Goal: Task Accomplishment & Management: Use online tool/utility

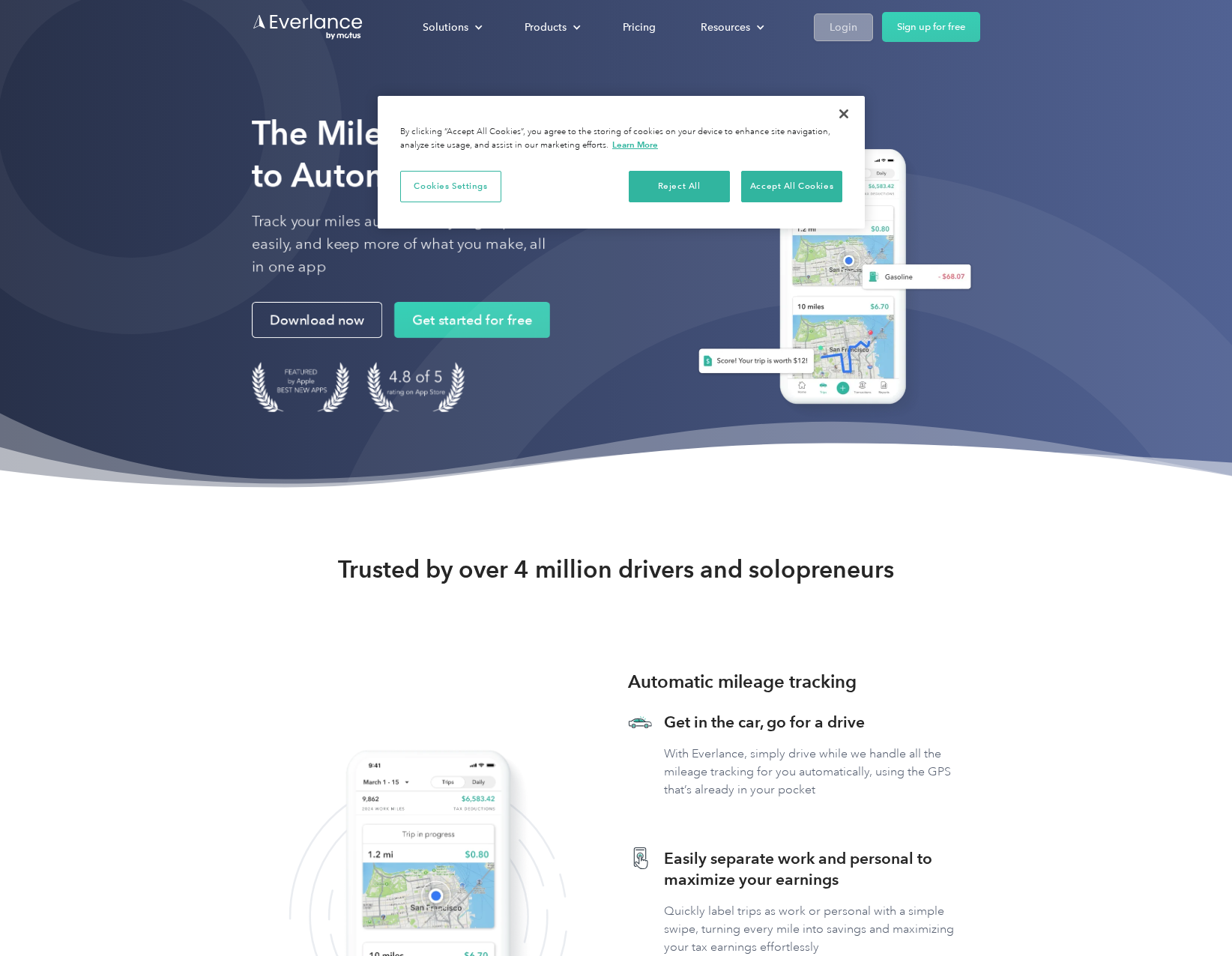
click at [844, 32] on div "Login" at bounding box center [843, 28] width 28 height 19
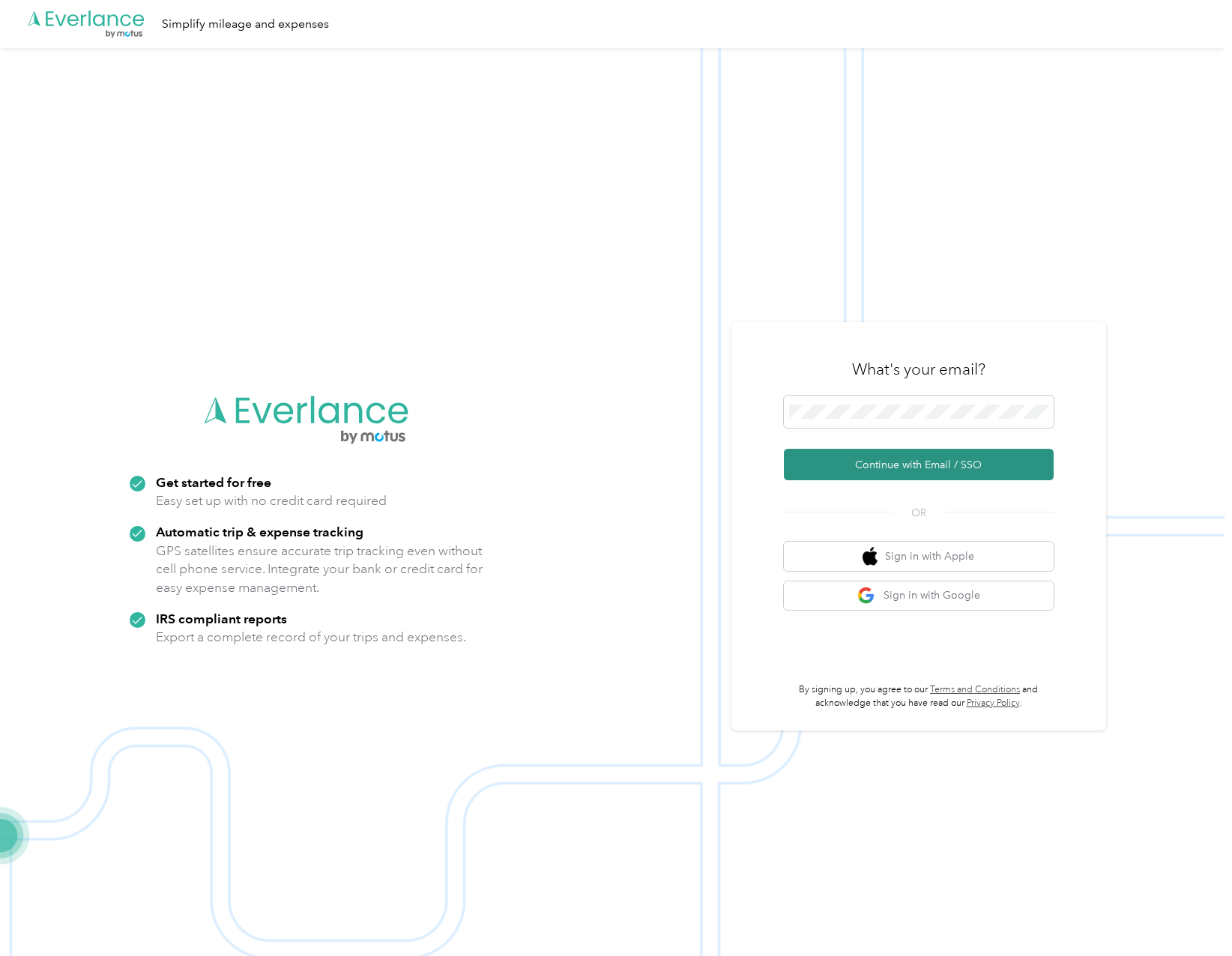
click at [872, 472] on button "Continue with Email / SSO" at bounding box center [919, 465] width 270 height 32
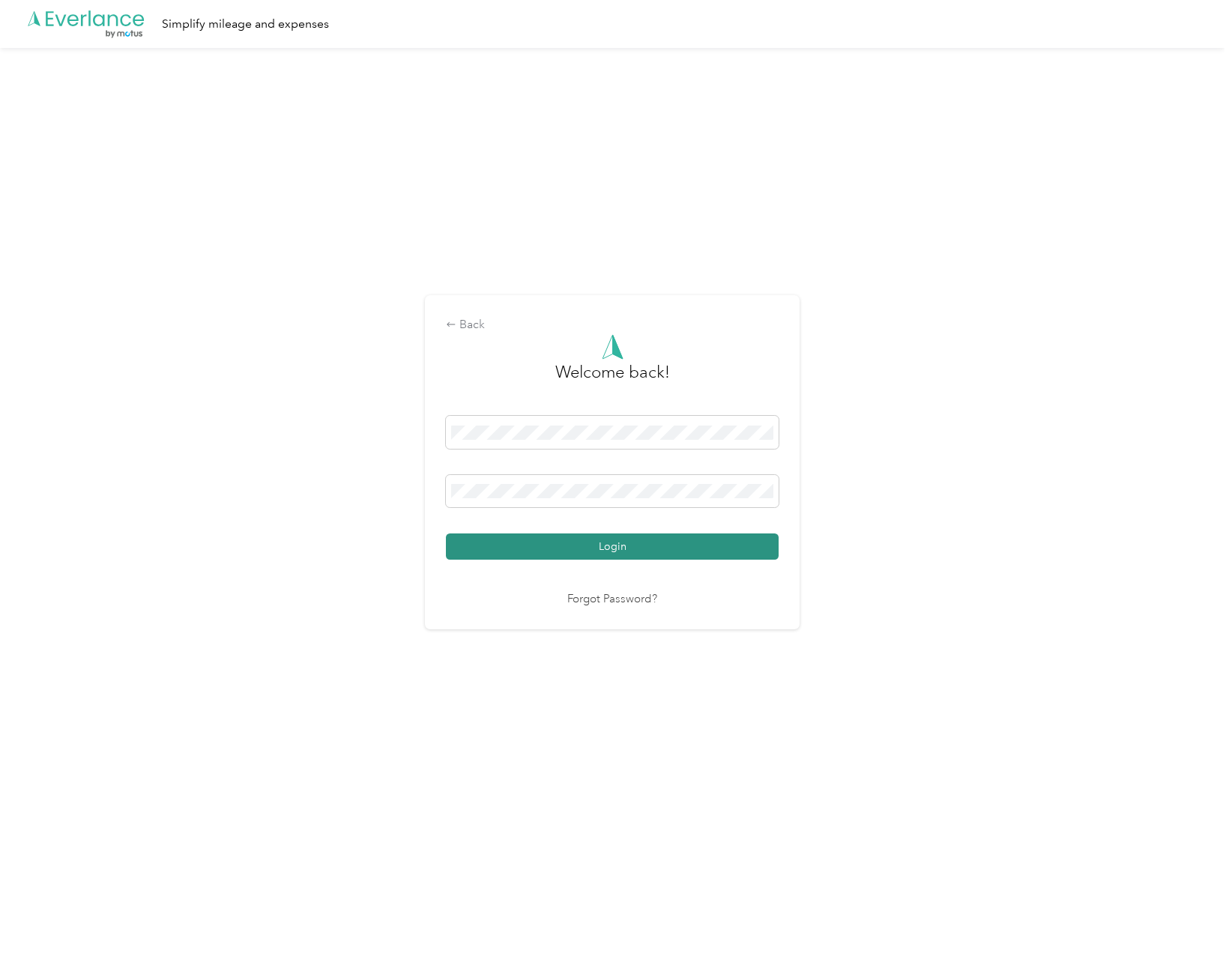
click at [606, 545] on button "Login" at bounding box center [612, 546] width 333 height 26
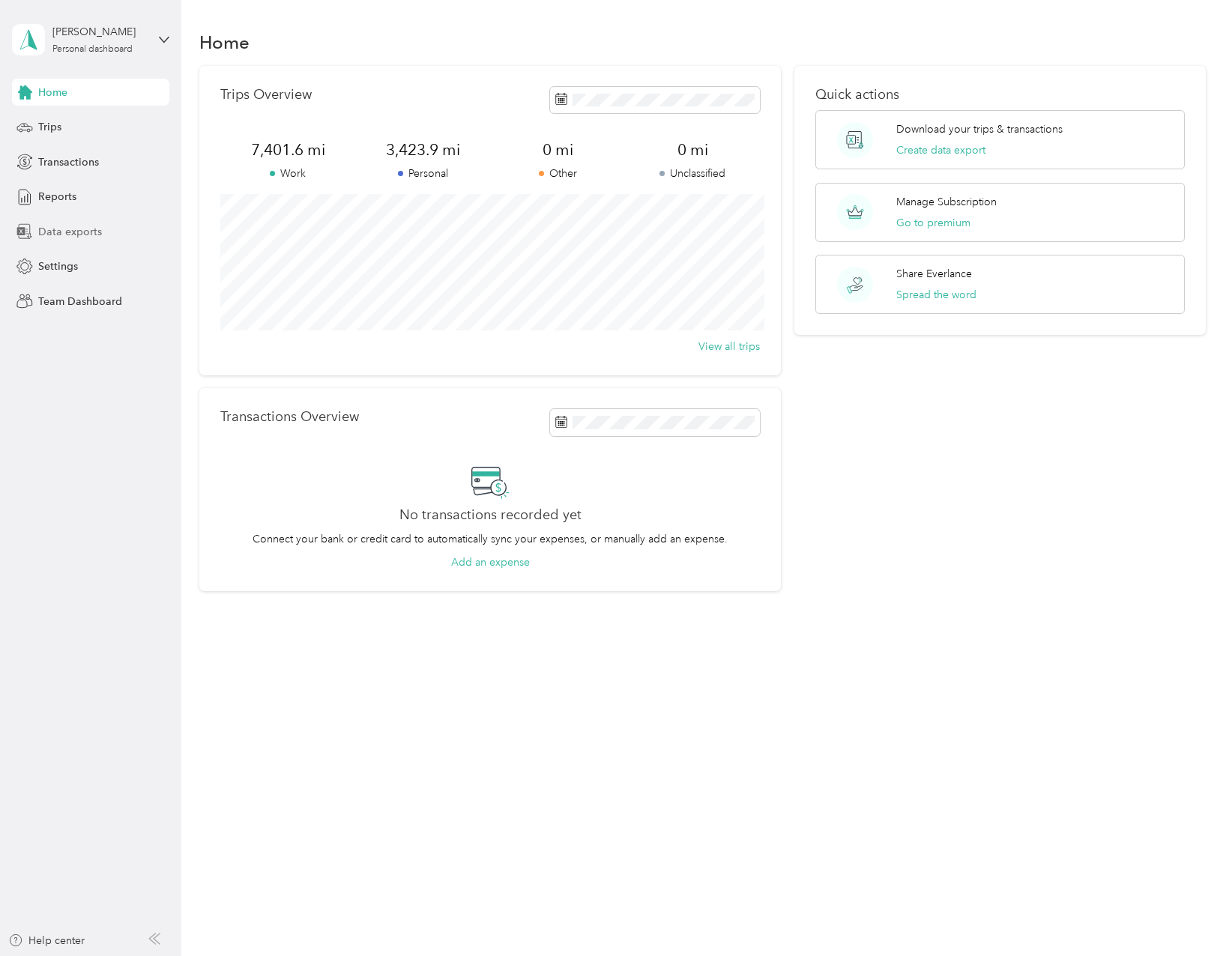
click at [86, 235] on span "Data exports" at bounding box center [69, 232] width 64 height 16
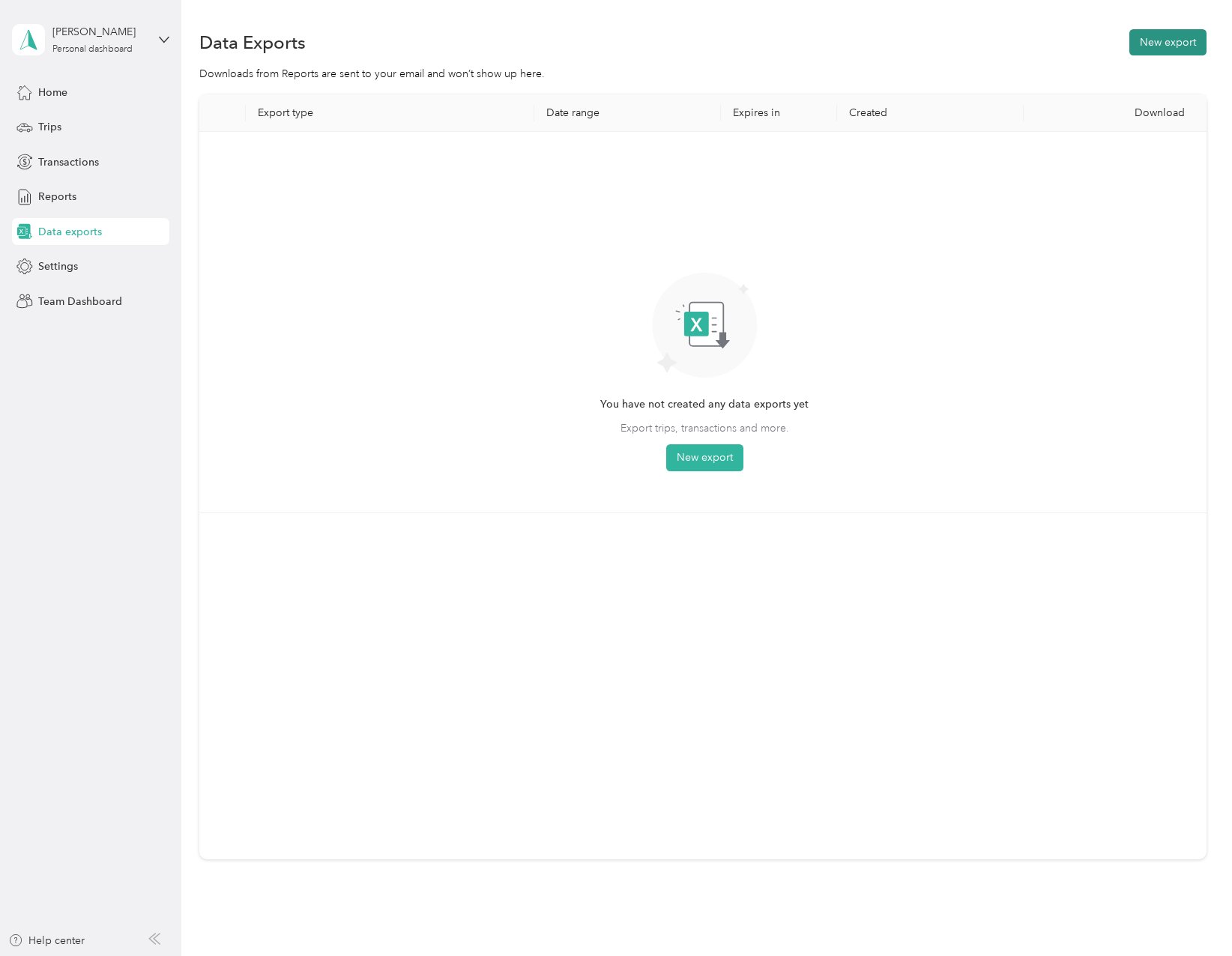
click at [1182, 49] on button "New export" at bounding box center [1168, 42] width 77 height 26
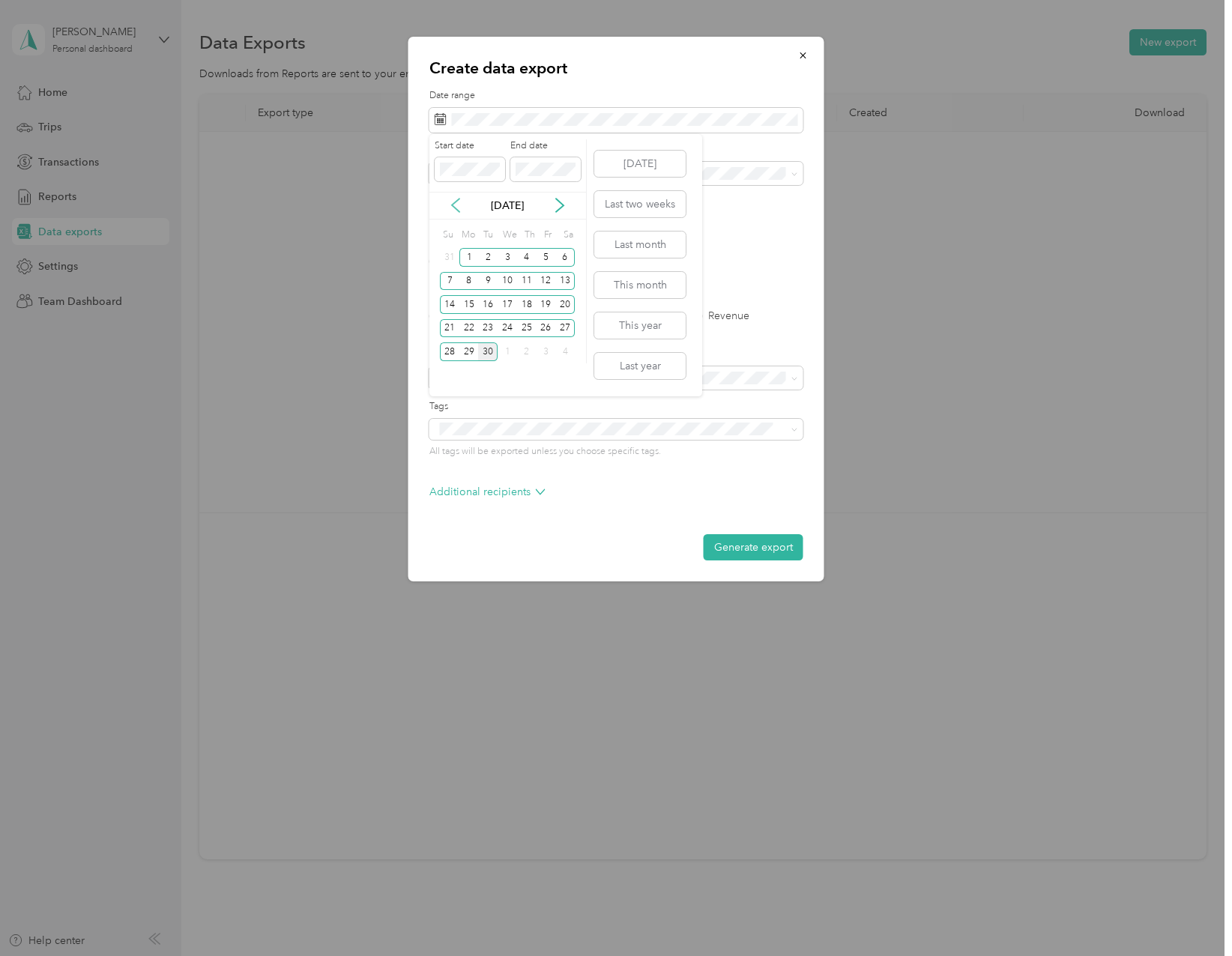
click at [456, 205] on icon at bounding box center [455, 205] width 15 height 15
click at [486, 260] on div "1" at bounding box center [487, 257] width 20 height 19
click at [559, 207] on icon at bounding box center [559, 205] width 15 height 15
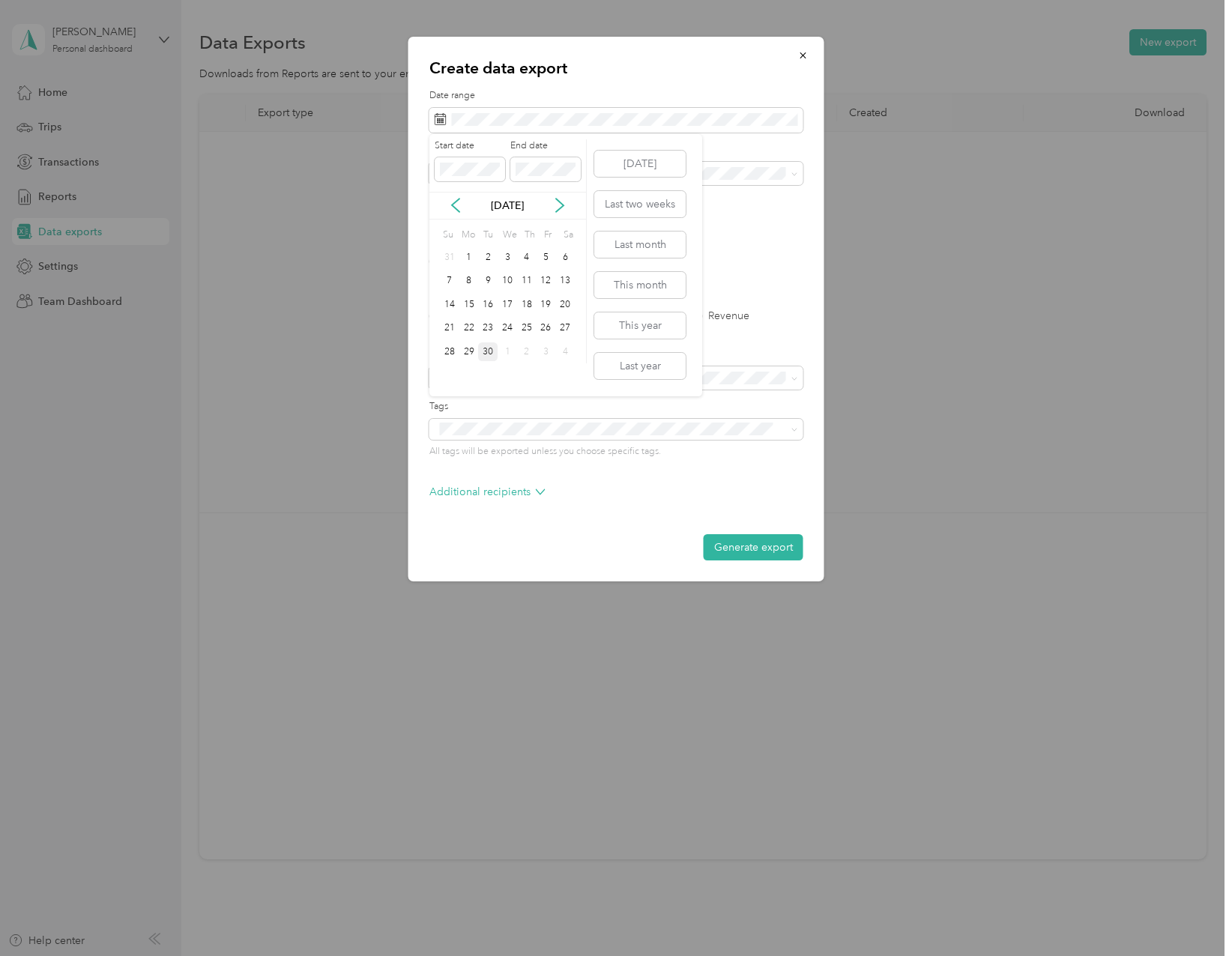
click at [489, 346] on div "30" at bounding box center [487, 352] width 20 height 19
click at [526, 281] on li "Dove Creek Contracting" at bounding box center [616, 277] width 374 height 26
click at [543, 262] on label "PDF" at bounding box center [555, 261] width 36 height 10
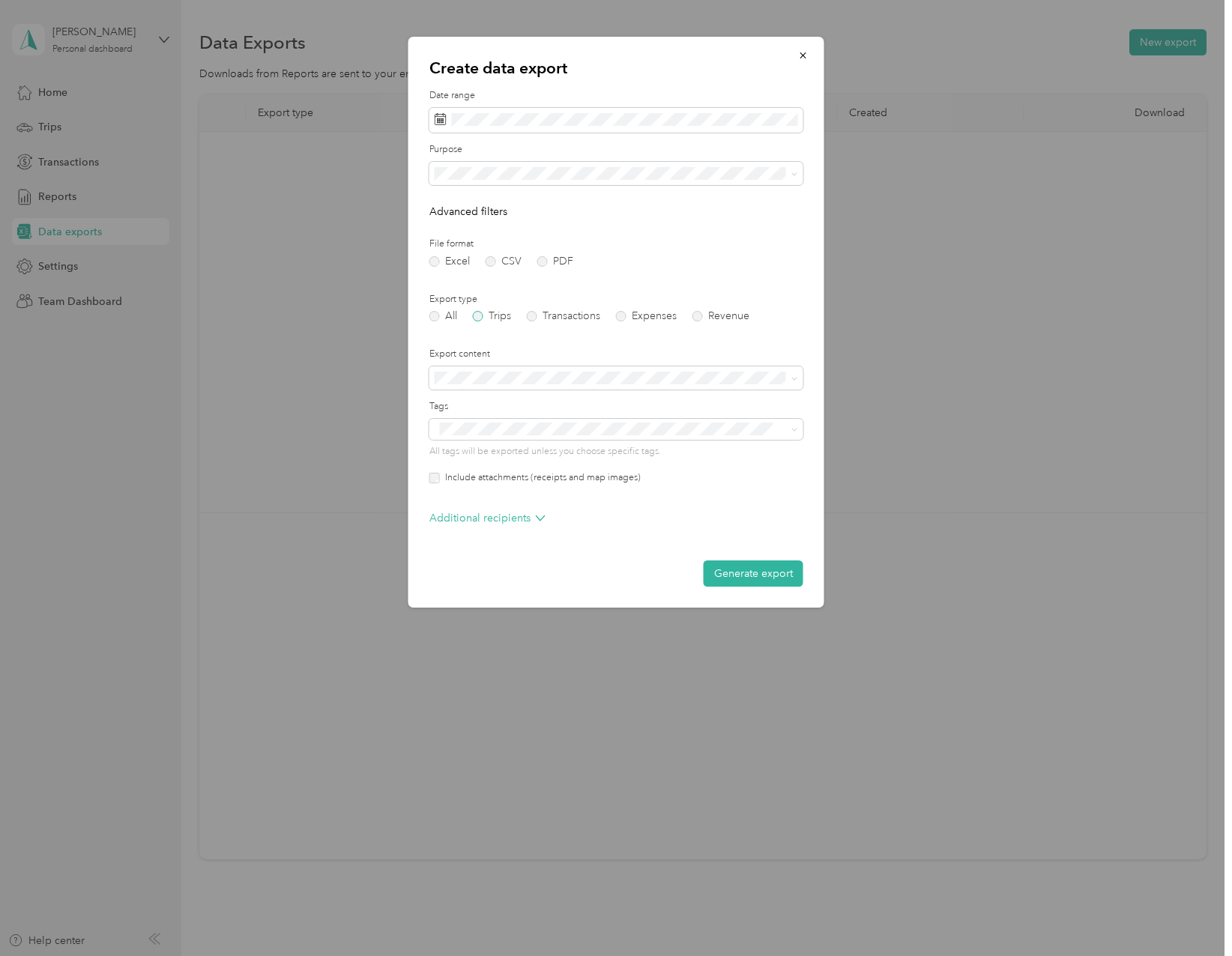
click at [481, 315] on label "Trips" at bounding box center [491, 316] width 38 height 10
click at [457, 476] on label "Include attachments (receipts and map images)" at bounding box center [540, 478] width 201 height 13
click at [503, 519] on p "Additional recipients" at bounding box center [487, 518] width 116 height 16
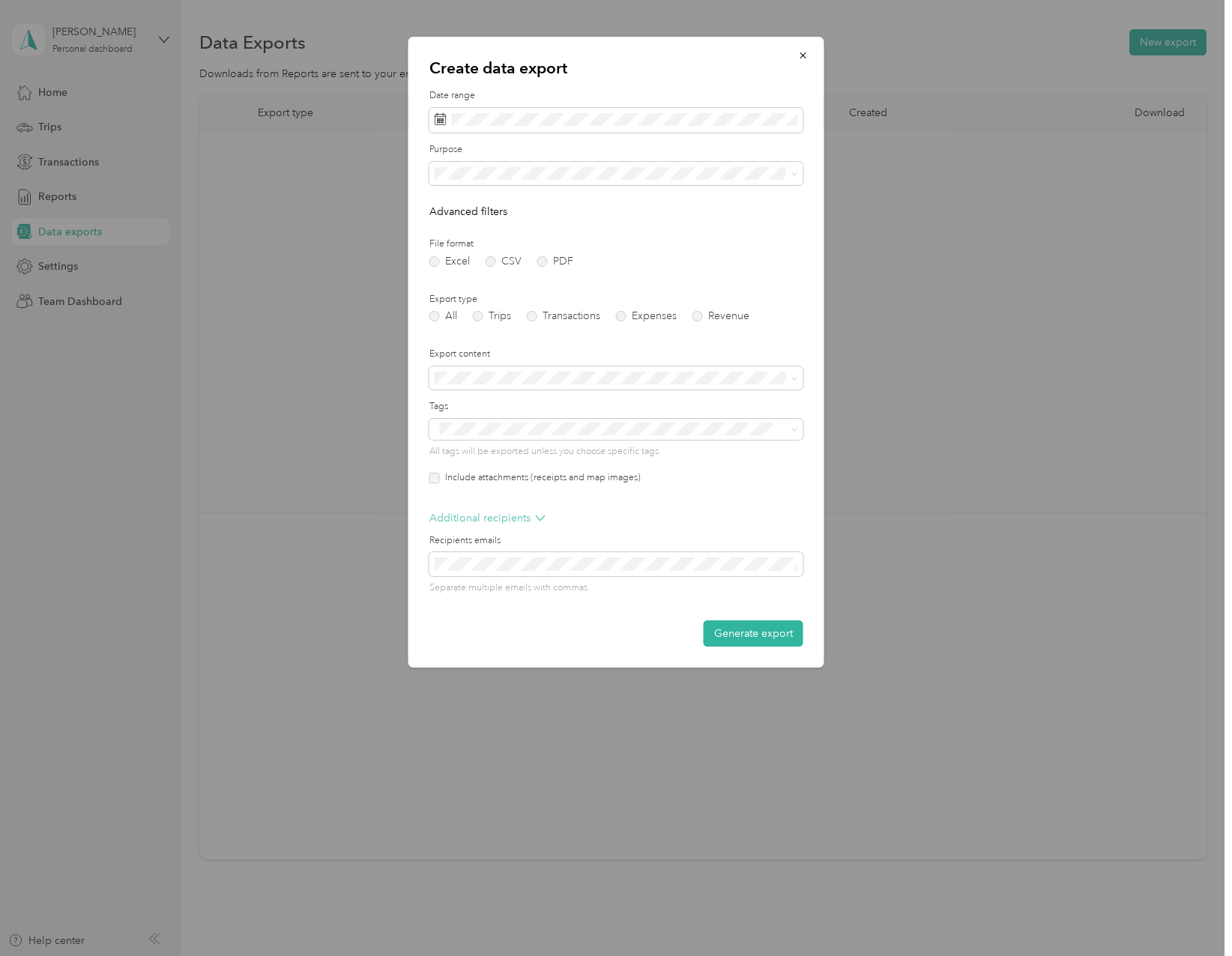
click at [508, 518] on p "Additional recipients" at bounding box center [487, 518] width 116 height 16
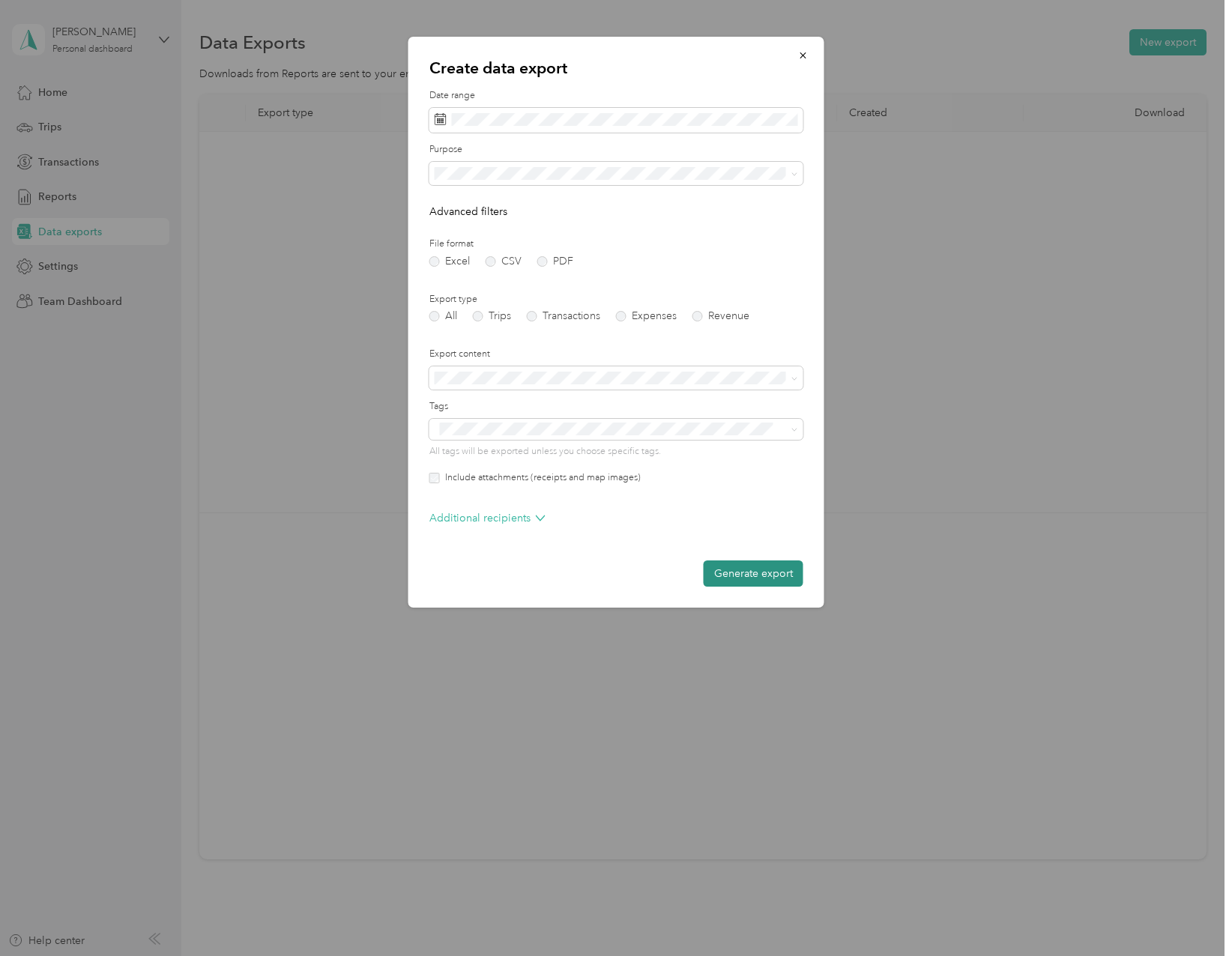
click at [740, 567] on button "Generate export" at bounding box center [753, 573] width 99 height 26
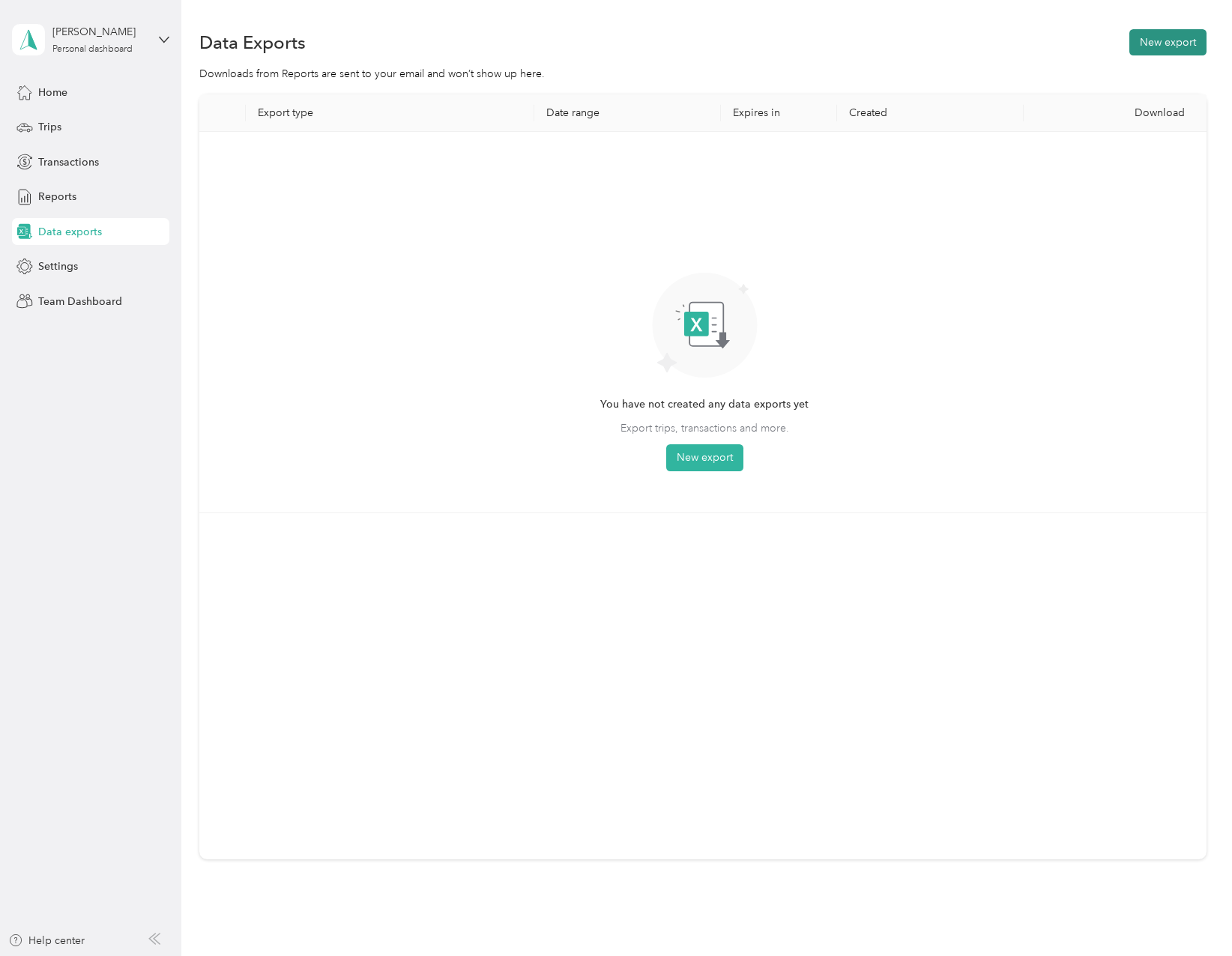
click at [1153, 37] on button "New export" at bounding box center [1168, 42] width 77 height 26
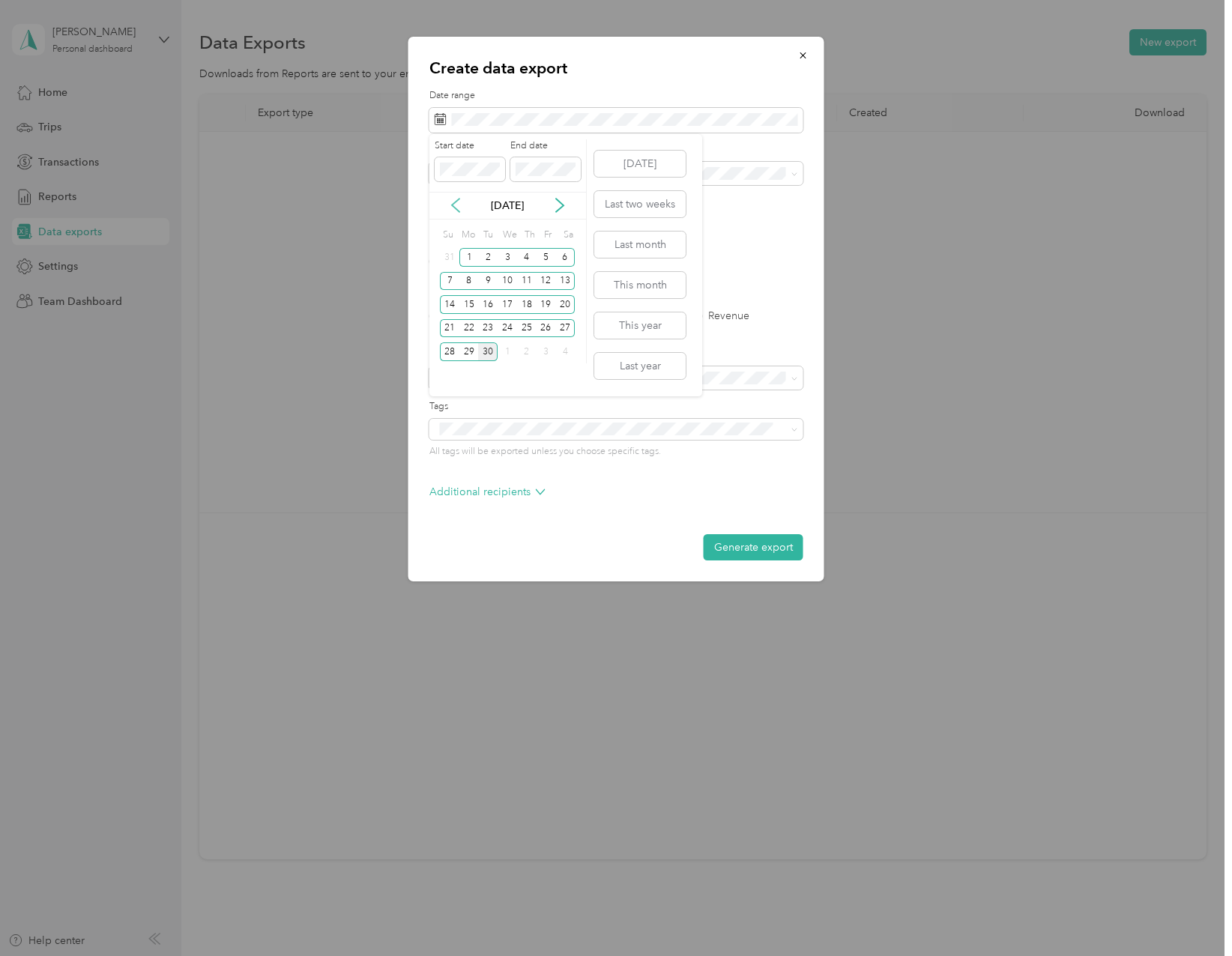
click at [457, 204] on icon at bounding box center [455, 205] width 15 height 15
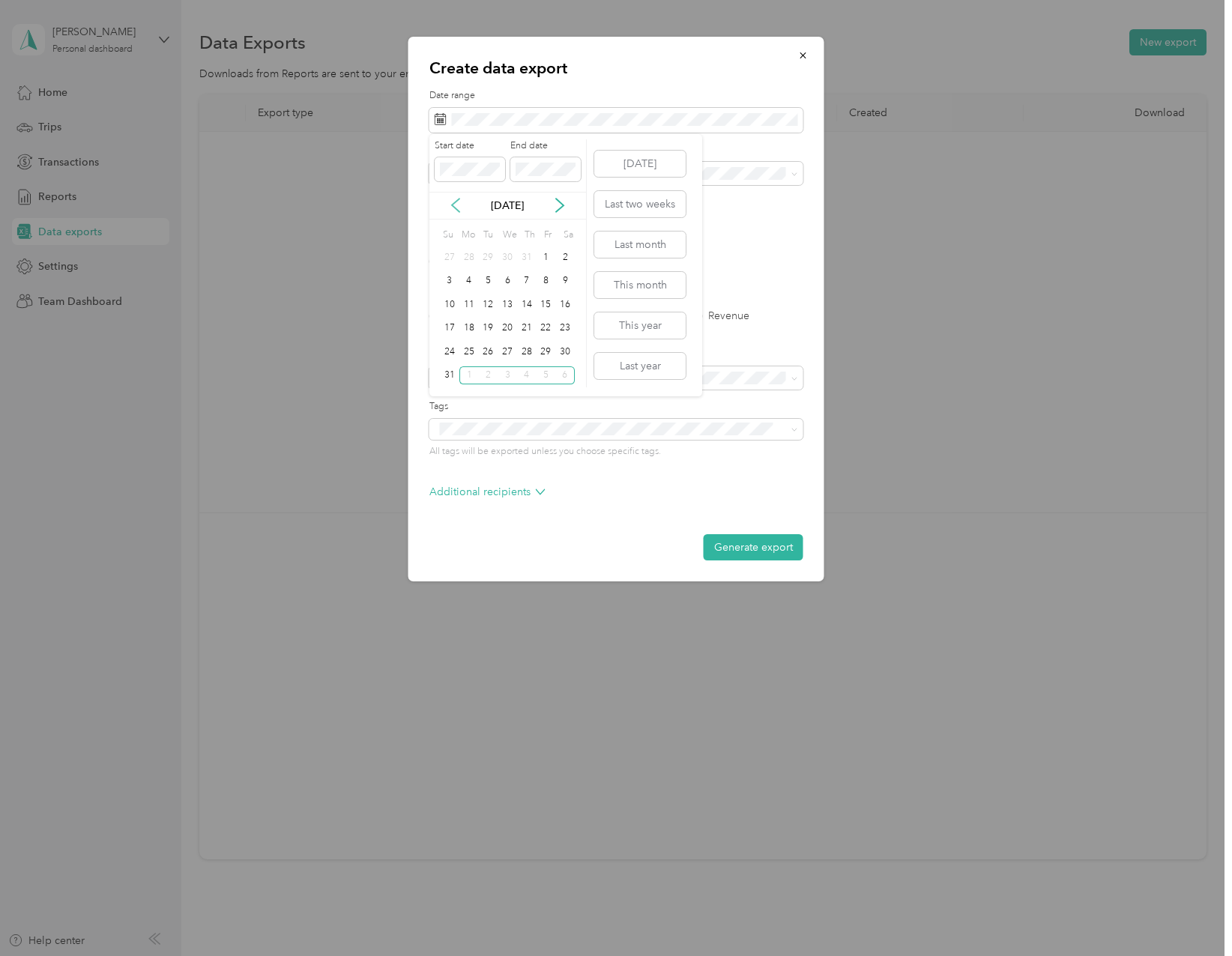
click at [457, 204] on icon at bounding box center [455, 205] width 15 height 15
click at [487, 260] on div "1" at bounding box center [487, 257] width 20 height 19
click at [560, 175] on span at bounding box center [545, 169] width 70 height 24
click at [561, 206] on icon at bounding box center [559, 205] width 15 height 15
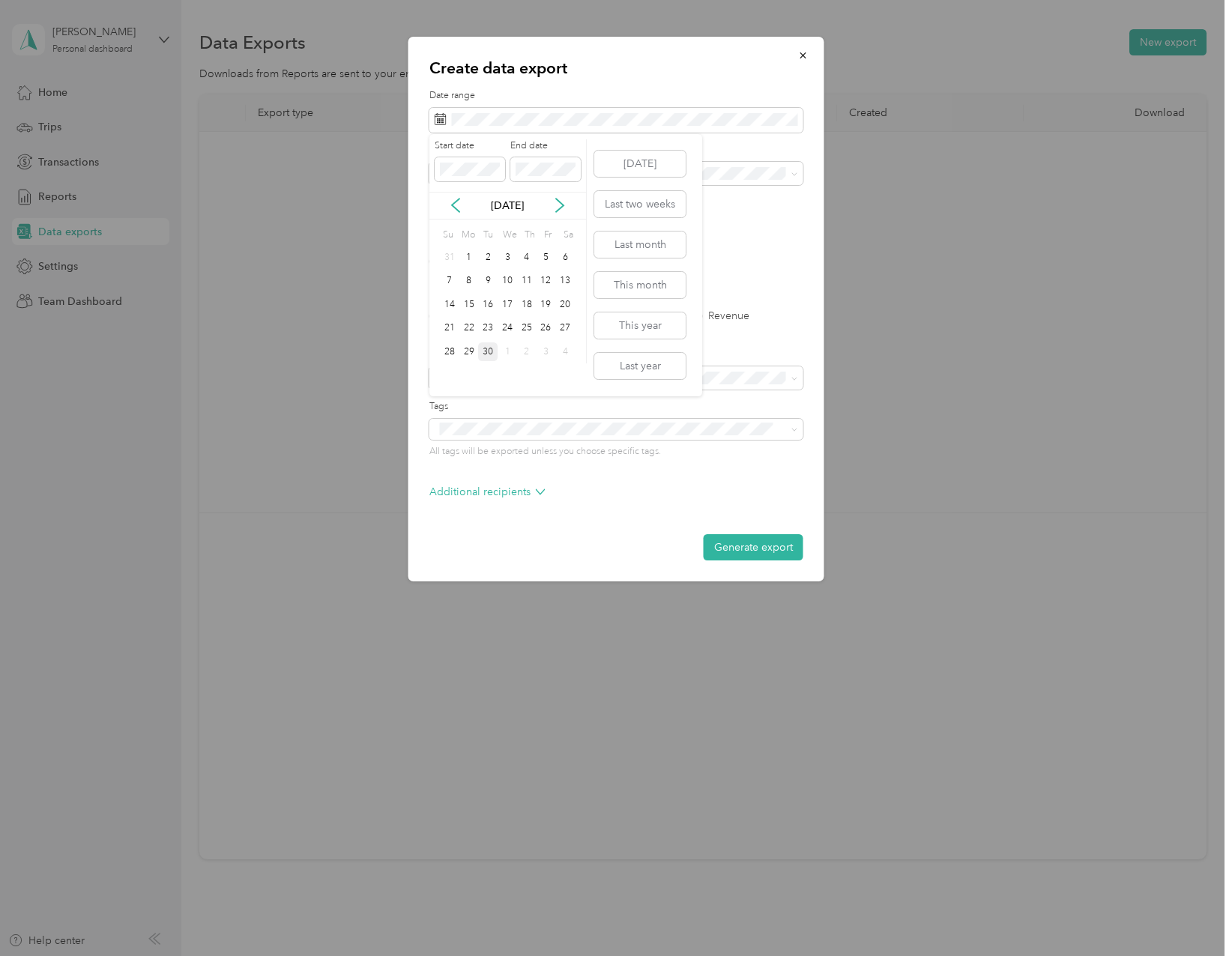
click at [482, 353] on div "30" at bounding box center [487, 352] width 20 height 19
click at [483, 271] on span "Dove Creek Contracting" at bounding box center [498, 278] width 116 height 13
click at [476, 313] on label "Trips" at bounding box center [491, 316] width 38 height 10
click at [797, 242] on label "File format" at bounding box center [616, 244] width 374 height 13
click at [747, 543] on button "Generate export" at bounding box center [753, 547] width 99 height 26
